Goal: Information Seeking & Learning: Check status

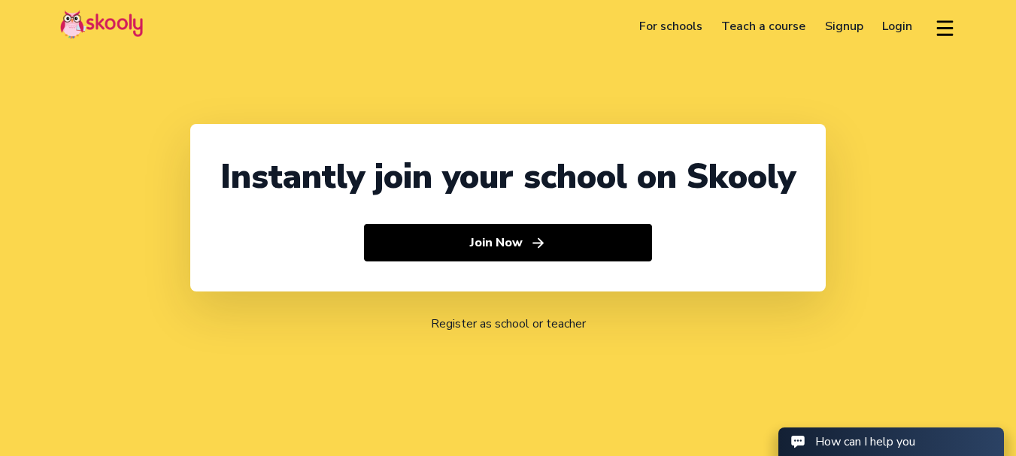
click at [894, 23] on link "Login" at bounding box center [898, 26] width 50 height 24
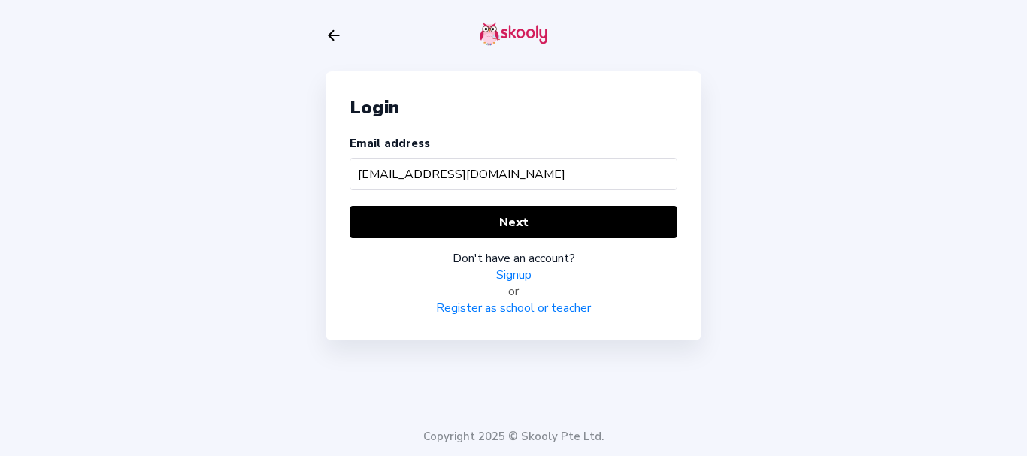
type input "[EMAIL_ADDRESS][DOMAIN_NAME]"
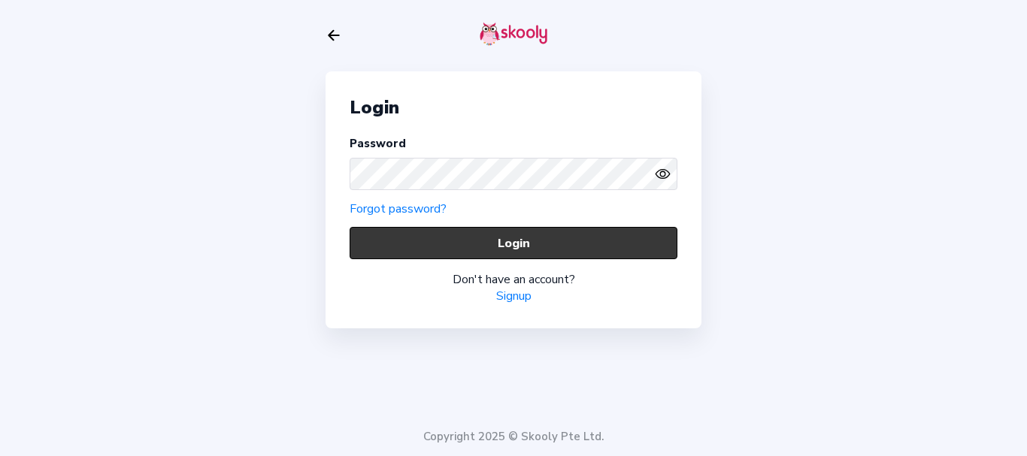
click at [436, 248] on button "Login" at bounding box center [514, 243] width 328 height 32
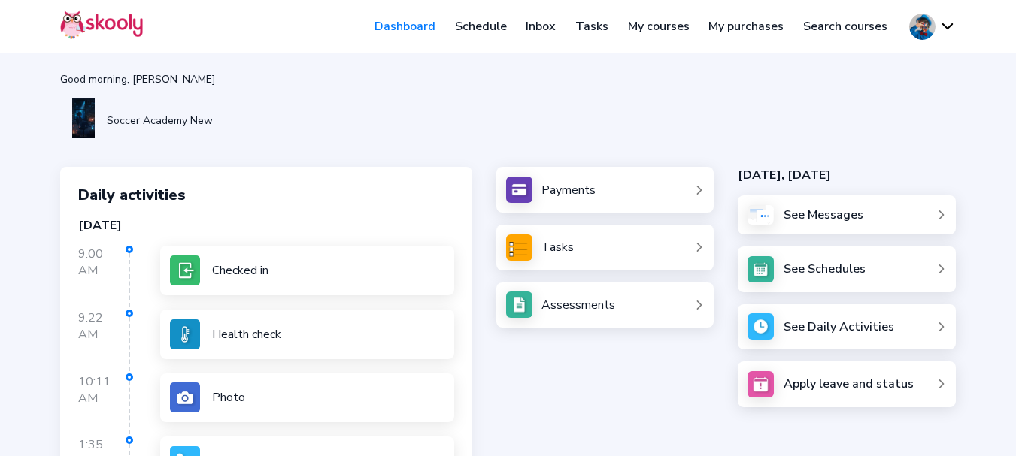
click at [561, 281] on div "Payments Tasks Assessments" at bounding box center [605, 247] width 218 height 161
click at [556, 302] on div "Assessments" at bounding box center [578, 305] width 74 height 17
click at [536, 308] on link "Assessments" at bounding box center [605, 305] width 198 height 26
click at [613, 295] on link "Assessments" at bounding box center [605, 305] width 198 height 26
click at [558, 304] on div "Assessments" at bounding box center [578, 305] width 74 height 17
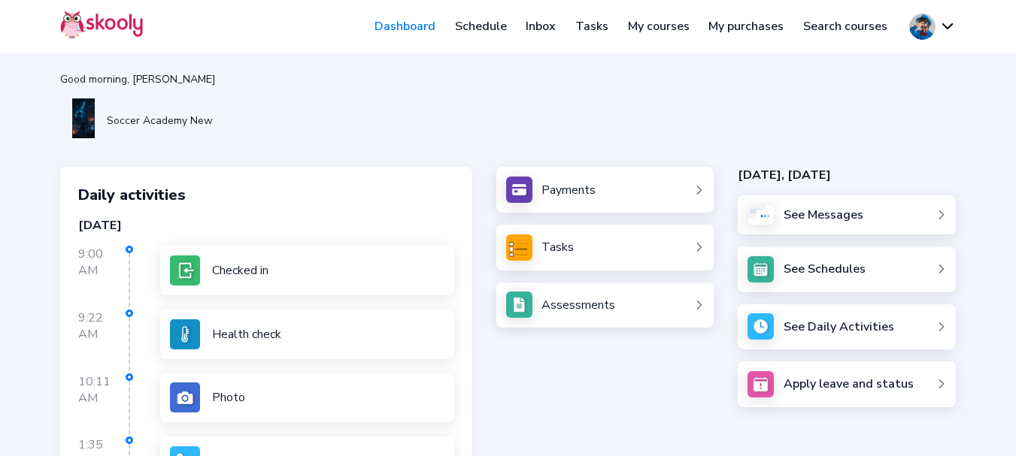
click at [980, 203] on div "Good morning, [PERSON_NAME] Soccer Academy New Daily activities [DATE] 9:00 AM …" at bounding box center [508, 357] width 1016 height 714
click at [551, 314] on link "Assessments" at bounding box center [605, 305] width 198 height 26
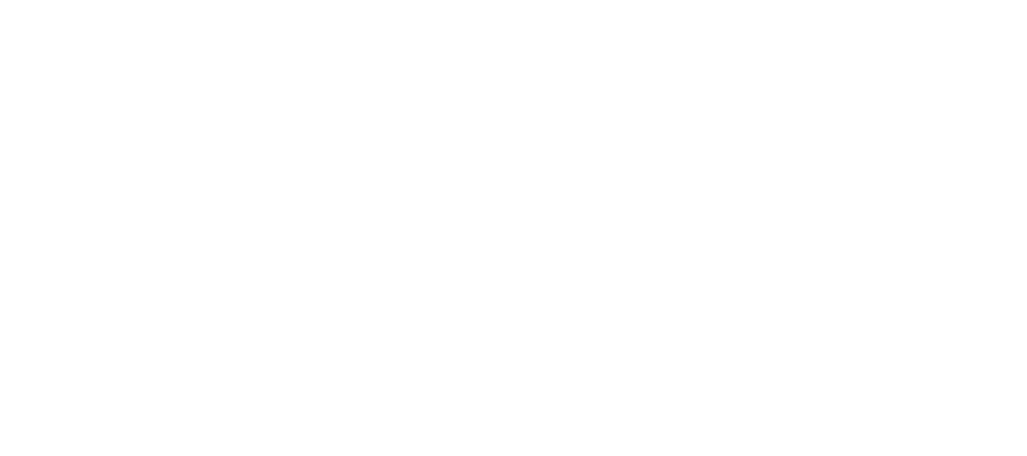
click at [960, 0] on html at bounding box center [513, 0] width 1027 height 0
